Goal: Transaction & Acquisition: Purchase product/service

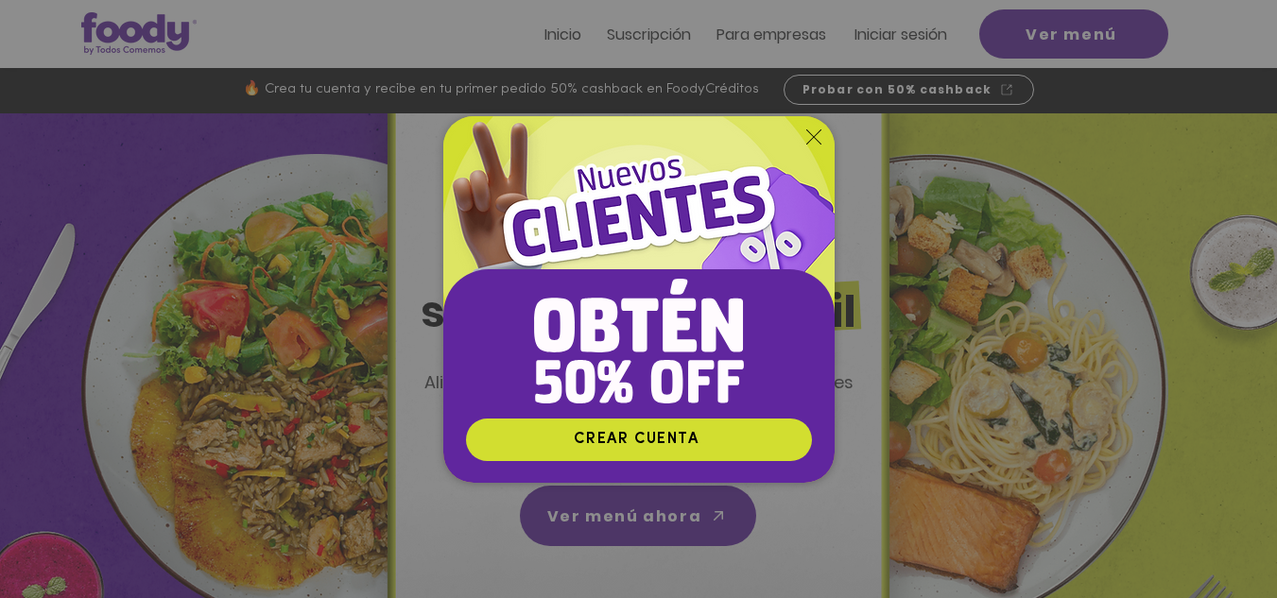
click at [1039, 34] on div "Nuevos suscriptores 50% off" at bounding box center [638, 299] width 1277 height 598
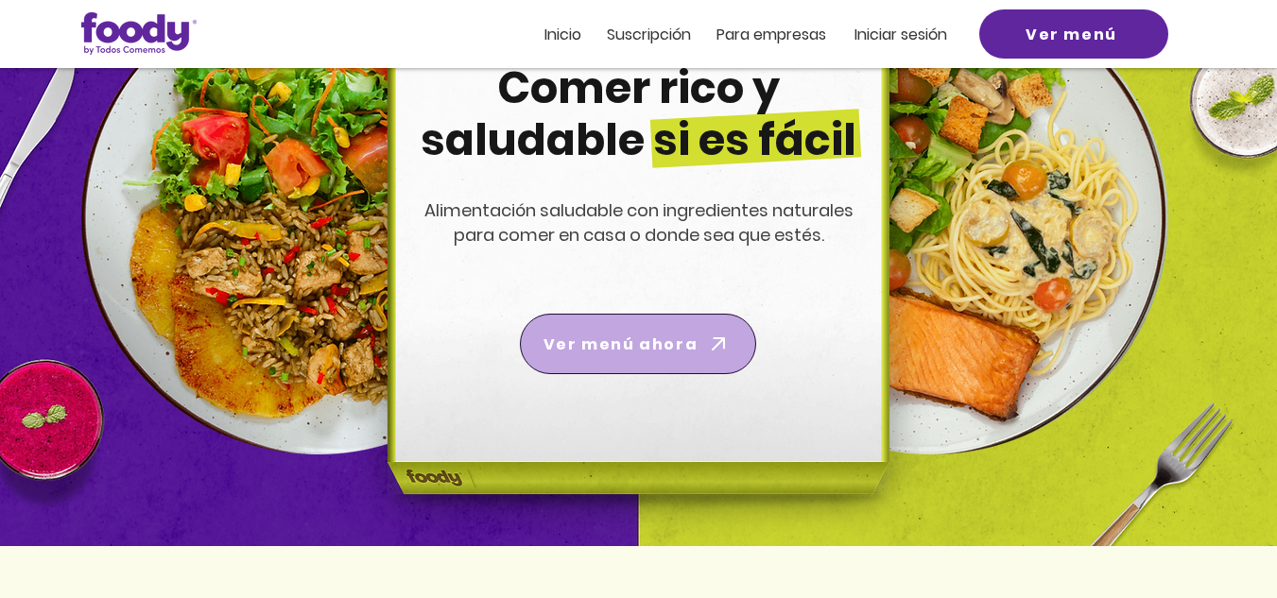
click at [672, 353] on span "Ver menú ahora" at bounding box center [620, 345] width 154 height 24
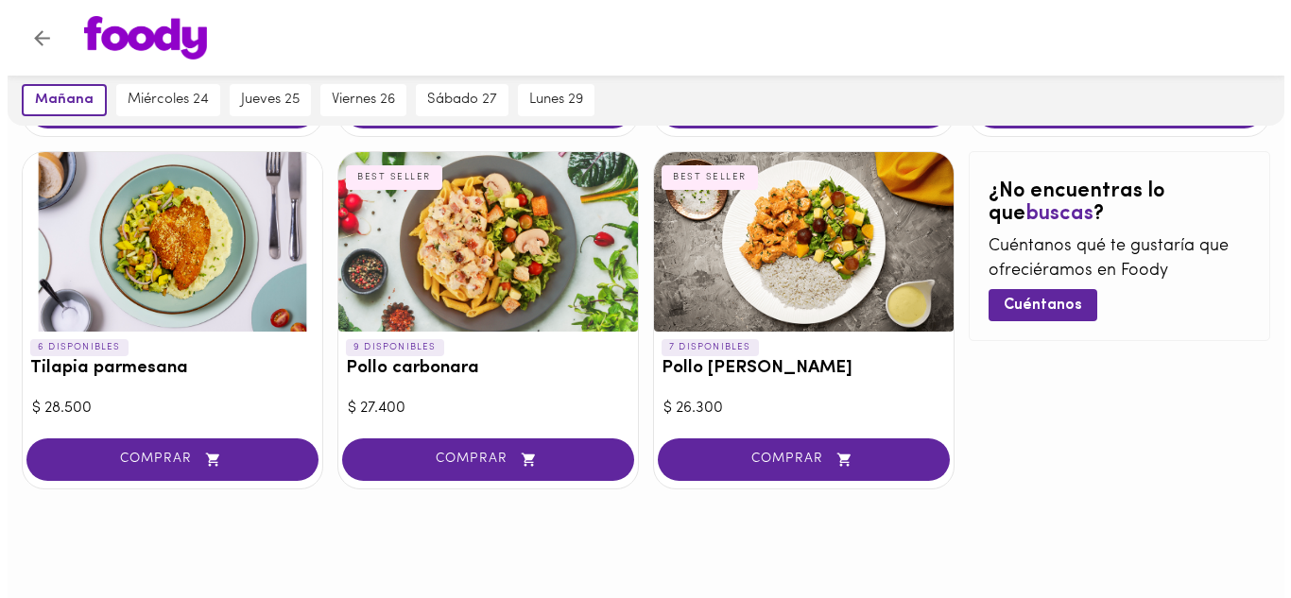
scroll to position [1094, 0]
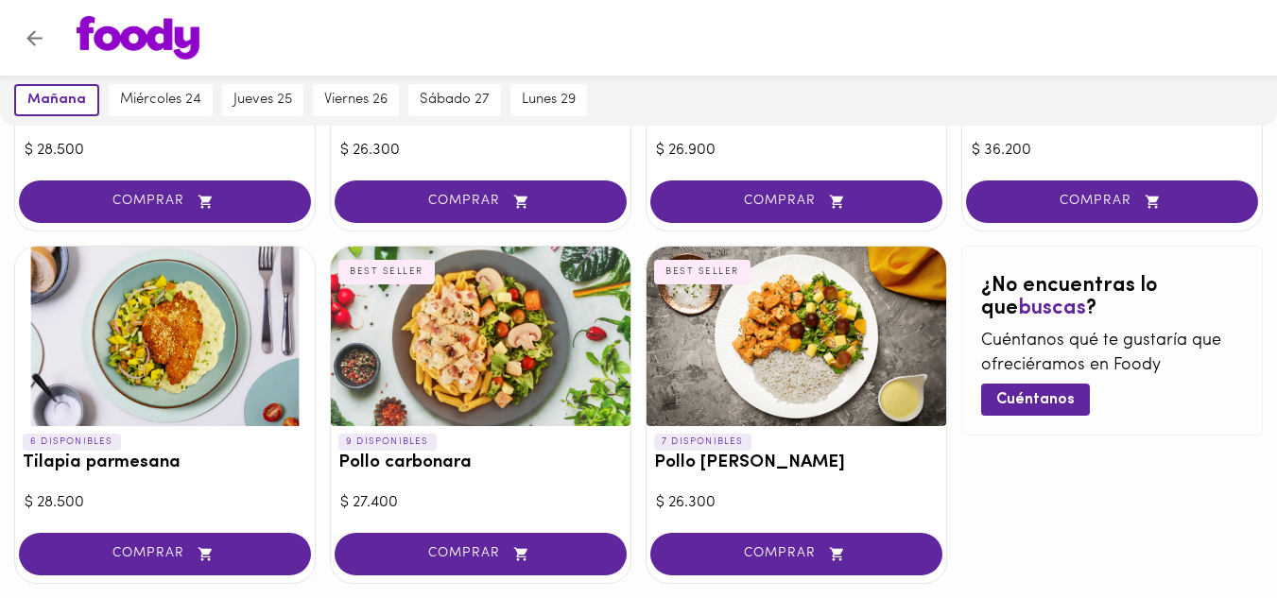
click at [162, 332] on div at bounding box center [165, 337] width 300 height 180
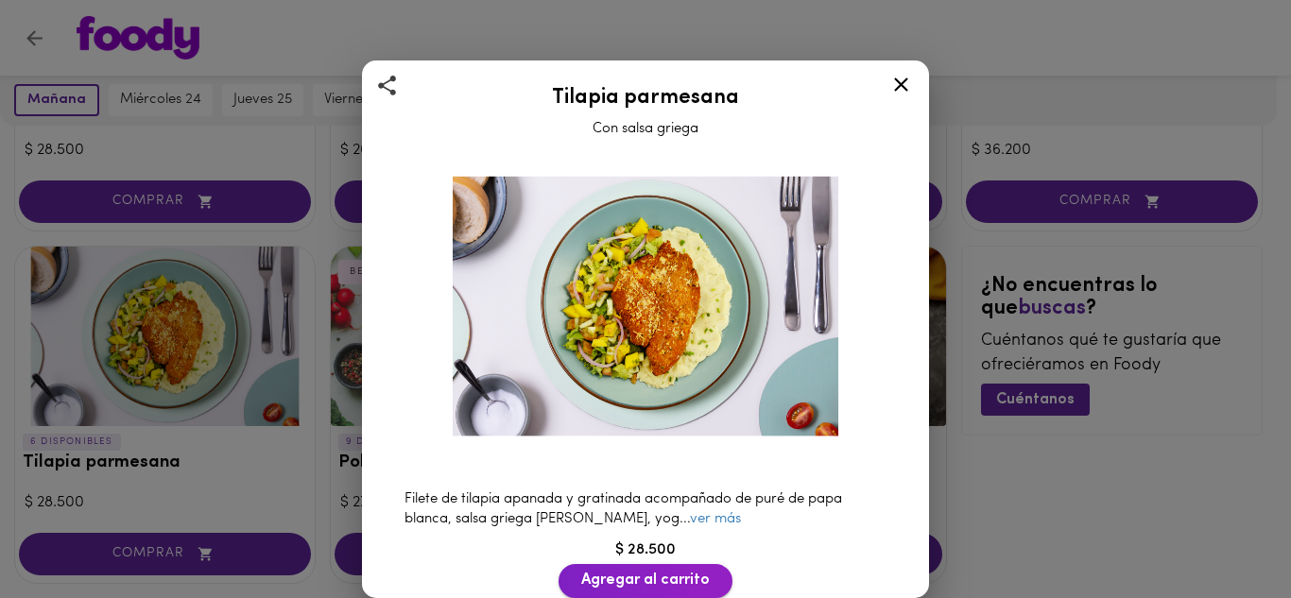
click at [608, 577] on span "Agregar al carrito" at bounding box center [645, 581] width 129 height 18
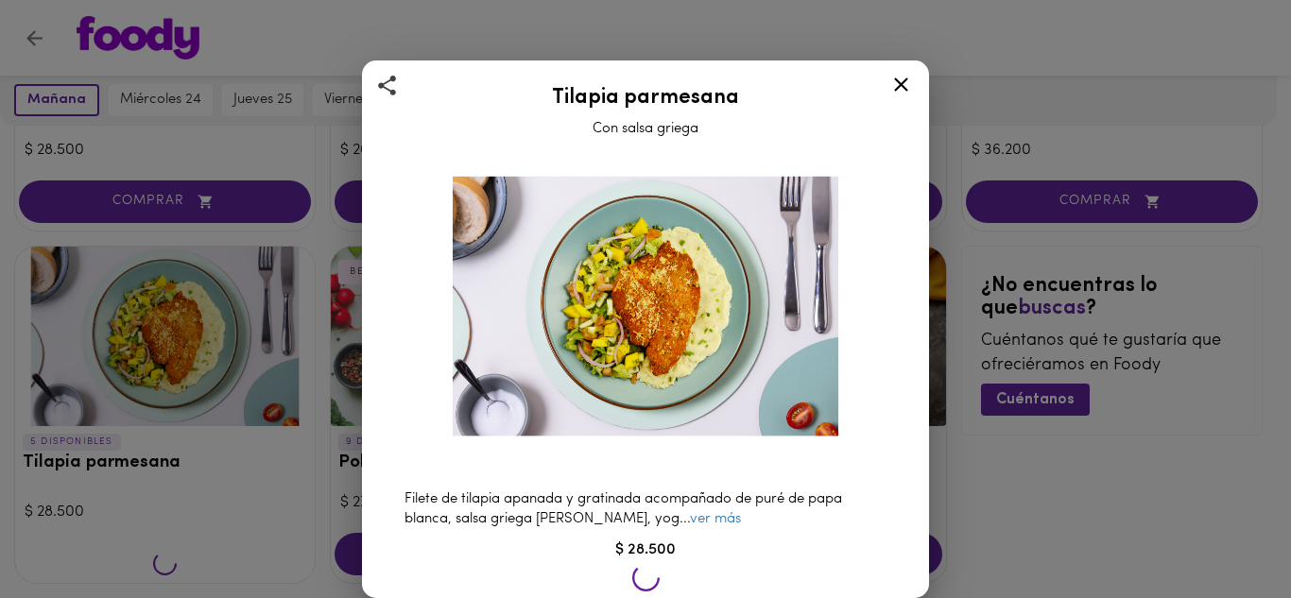
scroll to position [1095, 0]
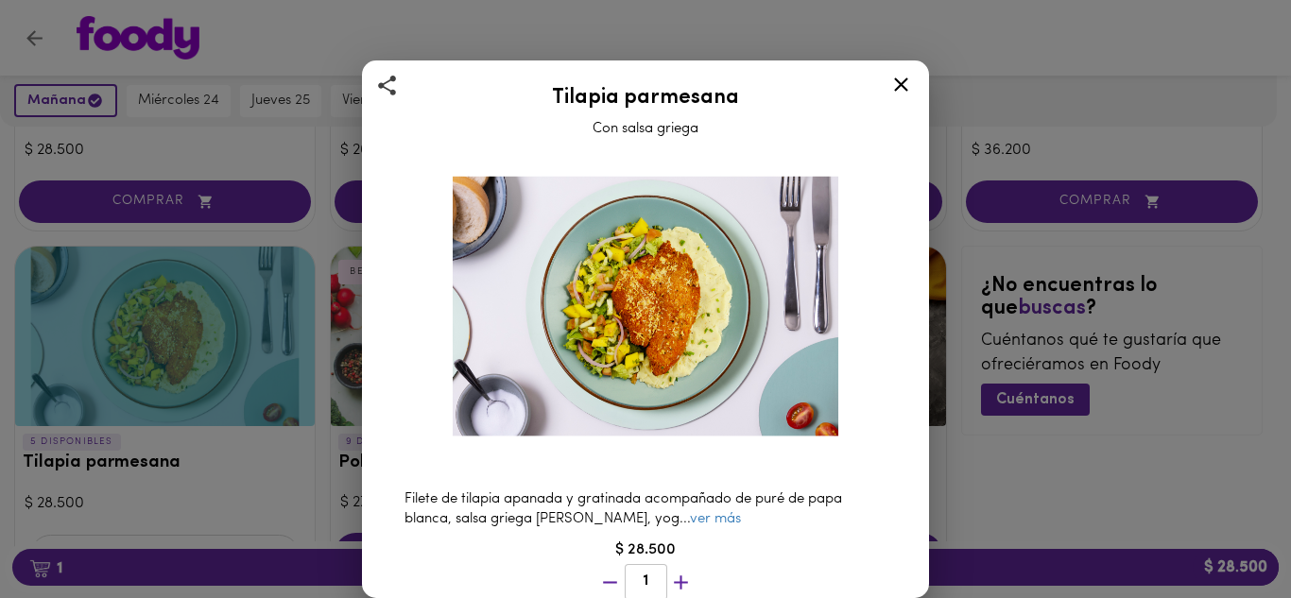
click at [906, 78] on icon at bounding box center [901, 85] width 24 height 24
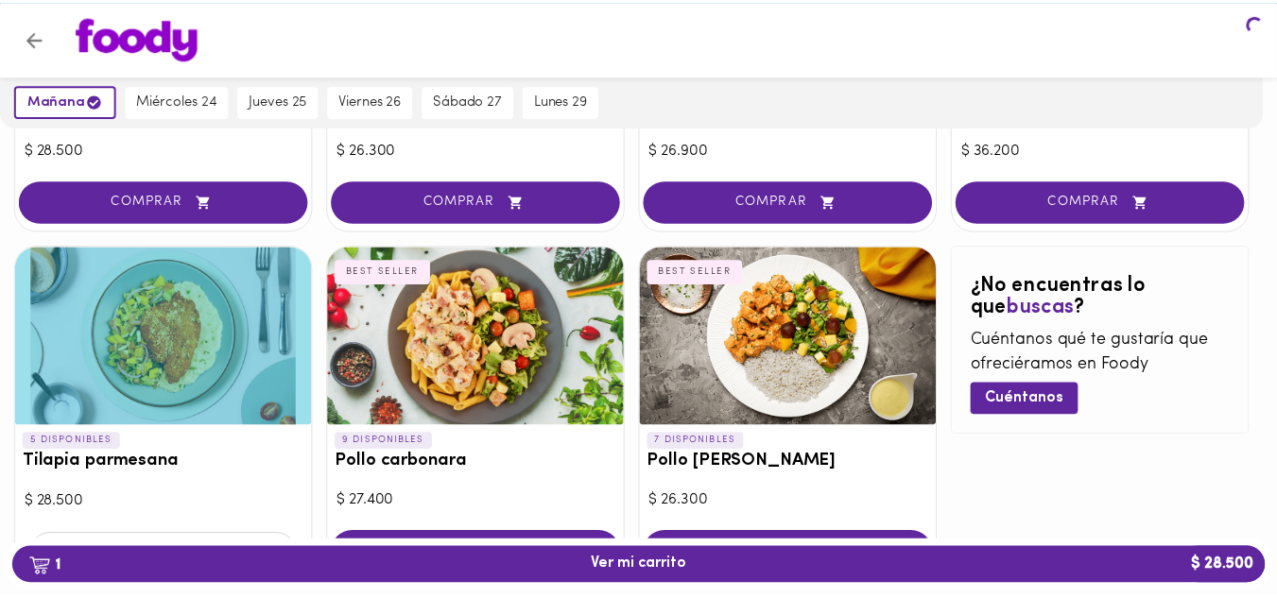
scroll to position [1094, 0]
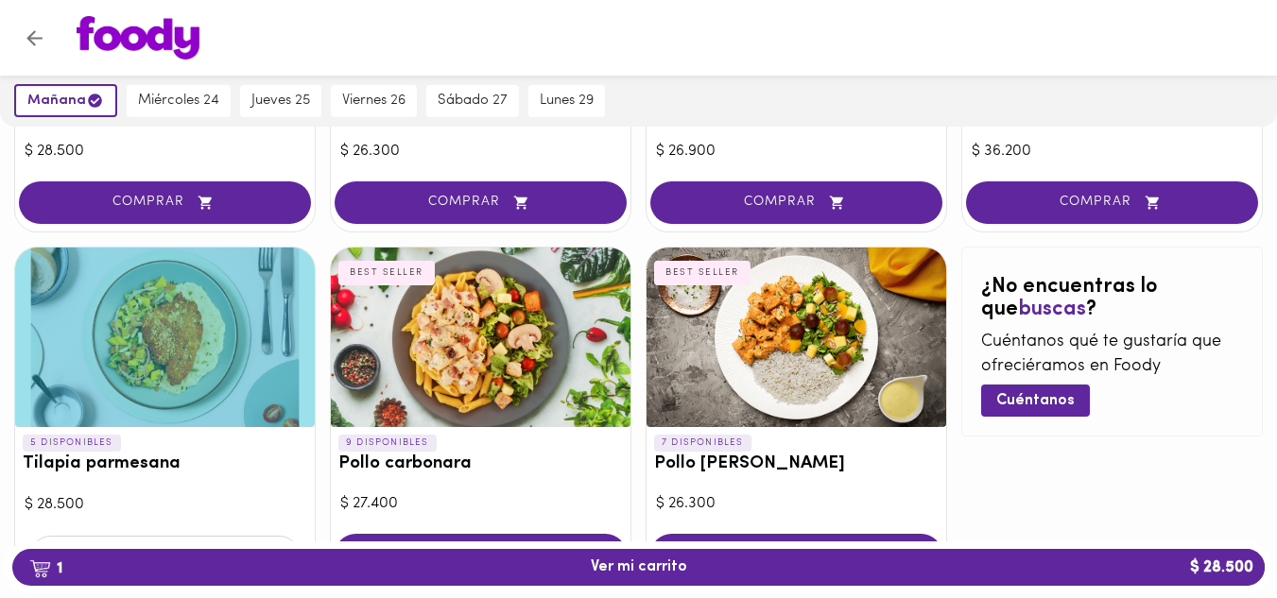
click at [546, 61] on div at bounding box center [638, 38] width 1277 height 76
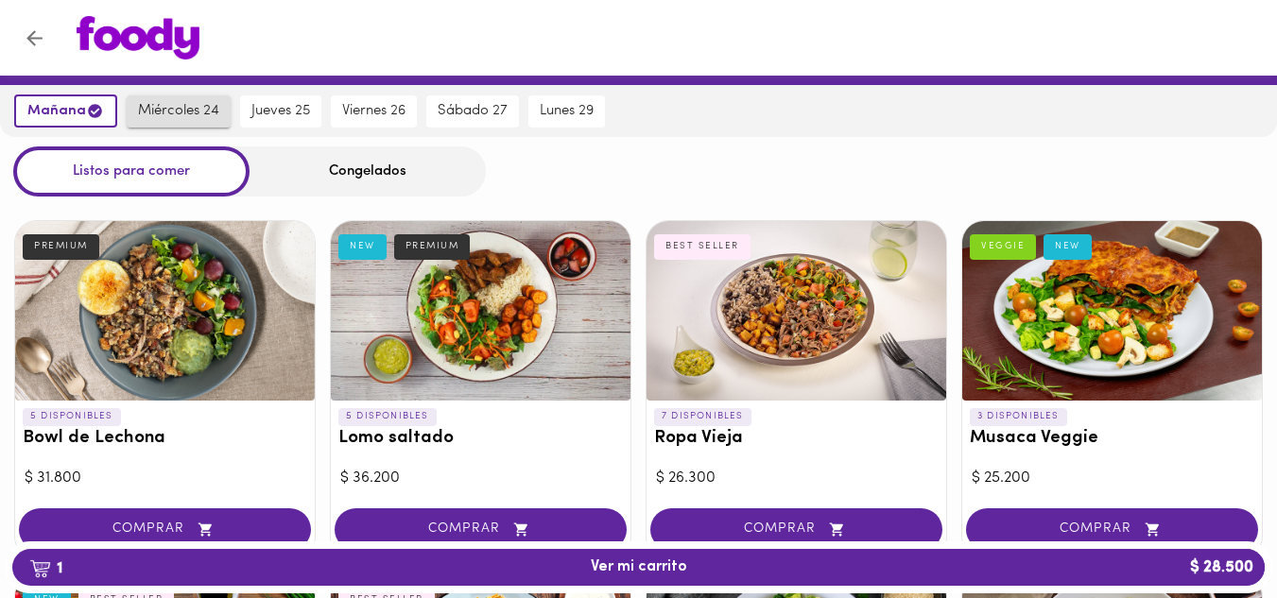
scroll to position [95, 0]
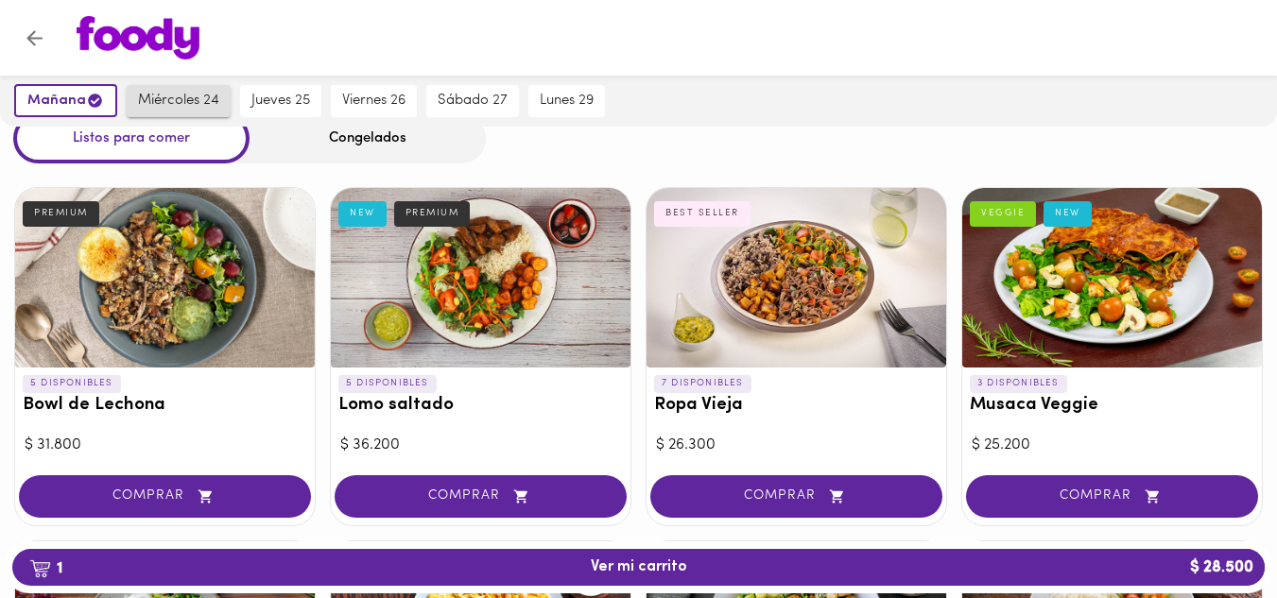
click at [174, 105] on span "miércoles 24" at bounding box center [178, 101] width 81 height 17
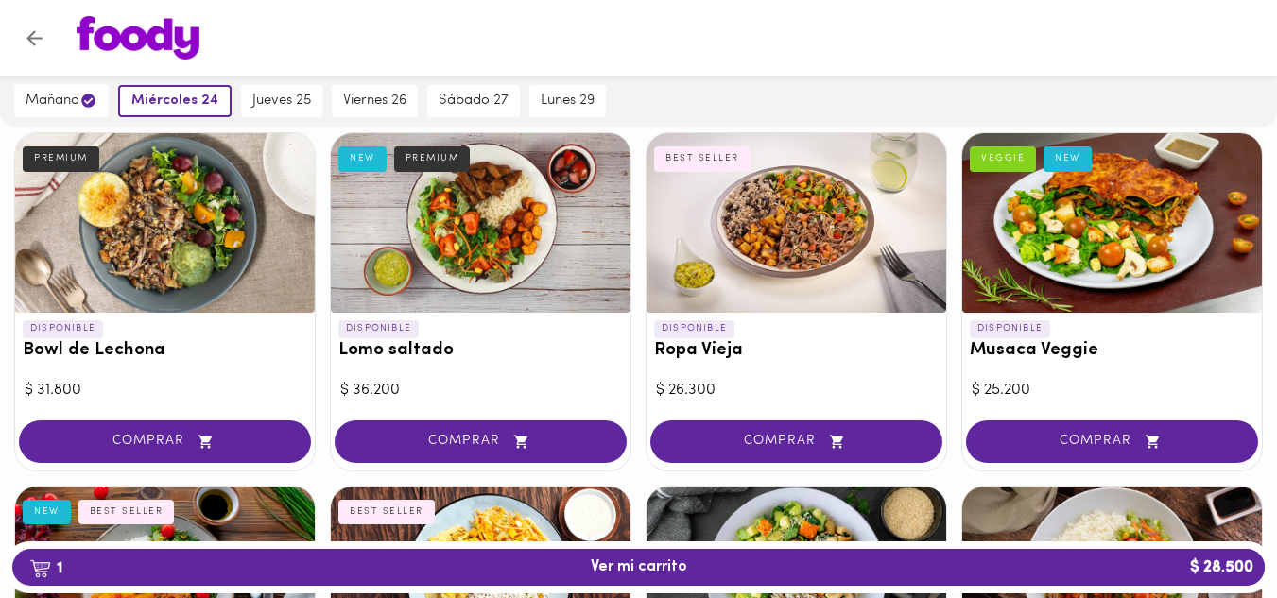
scroll to position [0, 0]
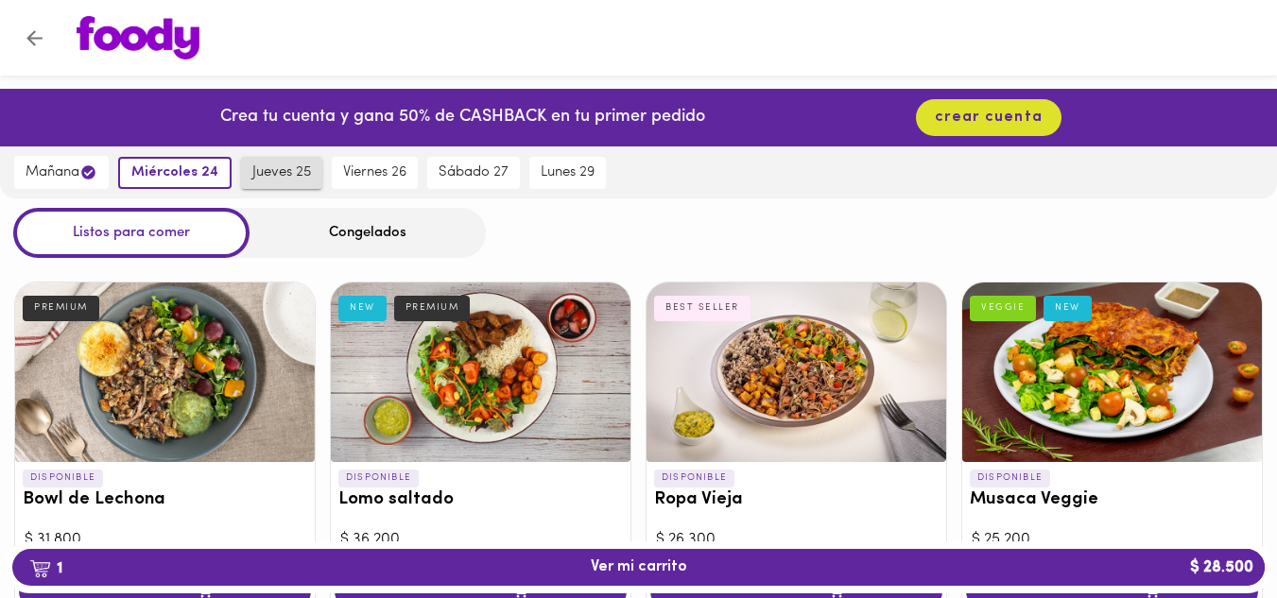
click at [285, 174] on span "jueves 25" at bounding box center [281, 172] width 59 height 17
